Goal: Information Seeking & Learning: Learn about a topic

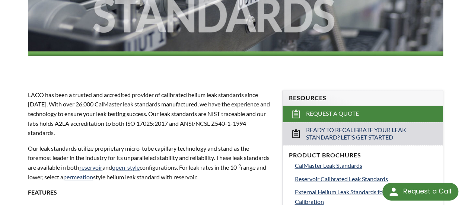
select select "Language Translate Widget"
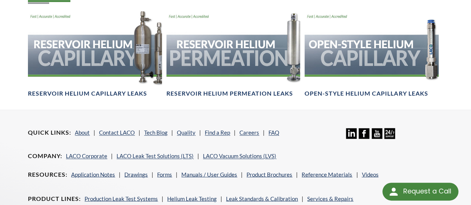
scroll to position [559, 0]
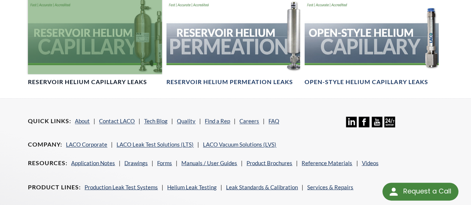
click at [121, 83] on h4 "Reservoir Helium Capillary Leaks" at bounding box center [87, 82] width 119 height 8
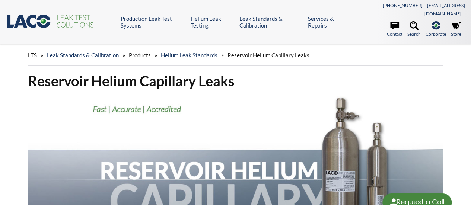
select select "Language Translate Widget"
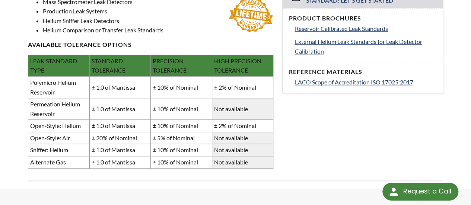
scroll to position [335, 0]
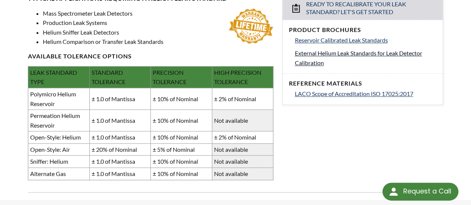
click at [313, 50] on span "External Helium Leak Standards for Leak Detector Calibration" at bounding box center [358, 58] width 127 height 17
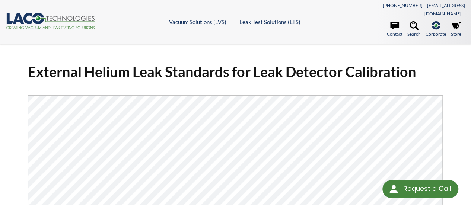
select select "Language Translate Widget"
